Goal: Information Seeking & Learning: Learn about a topic

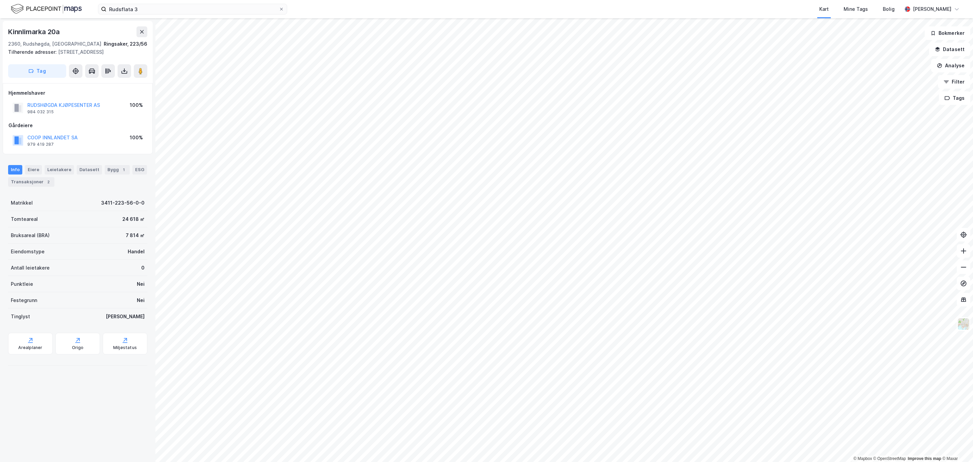
click at [459, 461] on html "Rudsflata 3 Kart Mine Tags Bolig [PERSON_NAME] © Mapbox © OpenStreetMap Improve…" at bounding box center [486, 231] width 973 height 462
click at [456, 461] on html "Rudsflata 3 Kart Mine Tags Bolig [PERSON_NAME] © Mapbox © OpenStreetMap Improve…" at bounding box center [486, 231] width 973 height 462
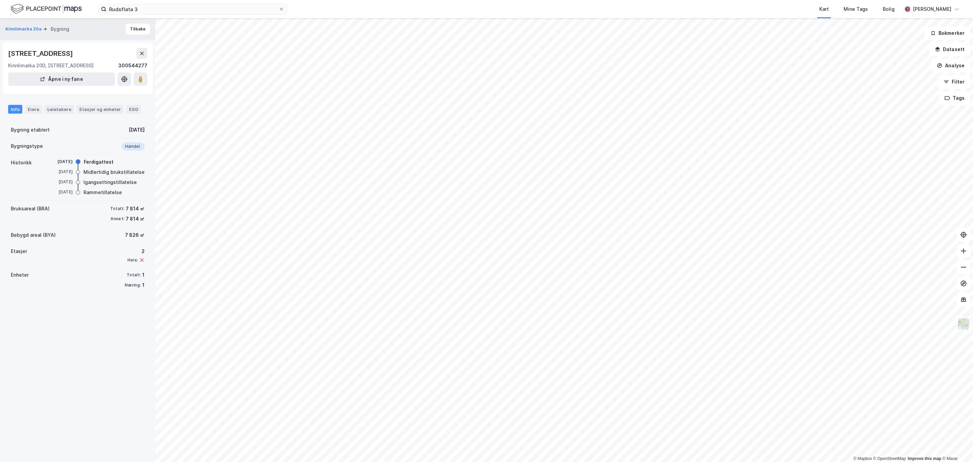
click at [767, 461] on html "Rudsflata 3 Kart Mine Tags Bolig [PERSON_NAME] © Mapbox © OpenStreetMap Improve…" at bounding box center [486, 231] width 973 height 462
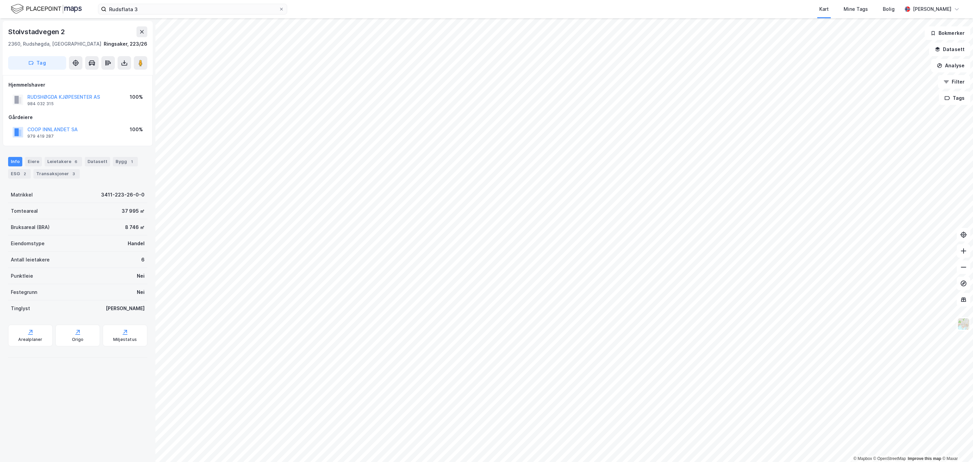
click at [123, 168] on div "Info [PERSON_NAME] 6 Datasett Bygg 1 ESG 2 Transaksjoner 3" at bounding box center [77, 168] width 139 height 22
click at [121, 164] on div "Bygg 1" at bounding box center [125, 161] width 25 height 9
